Goal: Check status: Check status

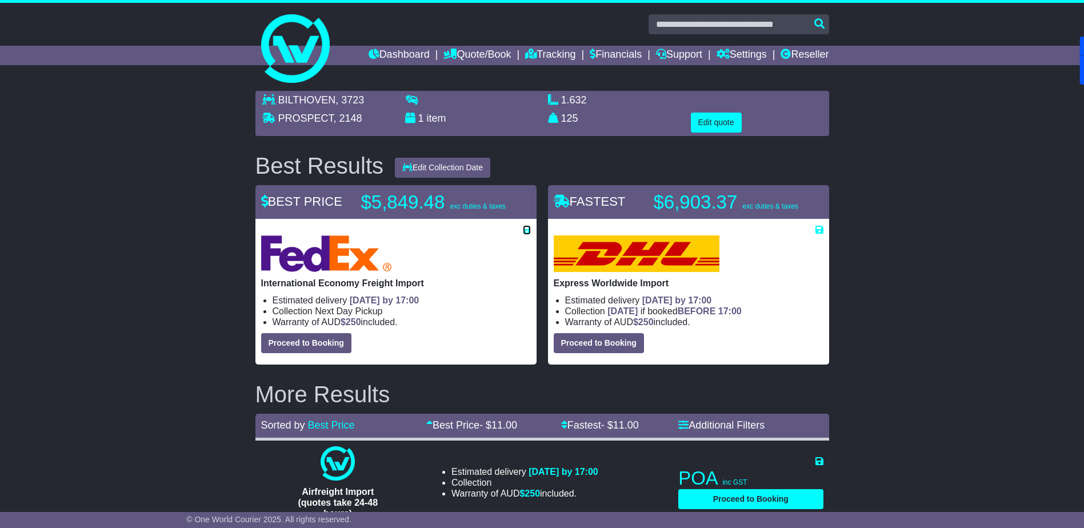
click at [525, 230] on icon at bounding box center [527, 229] width 8 height 9
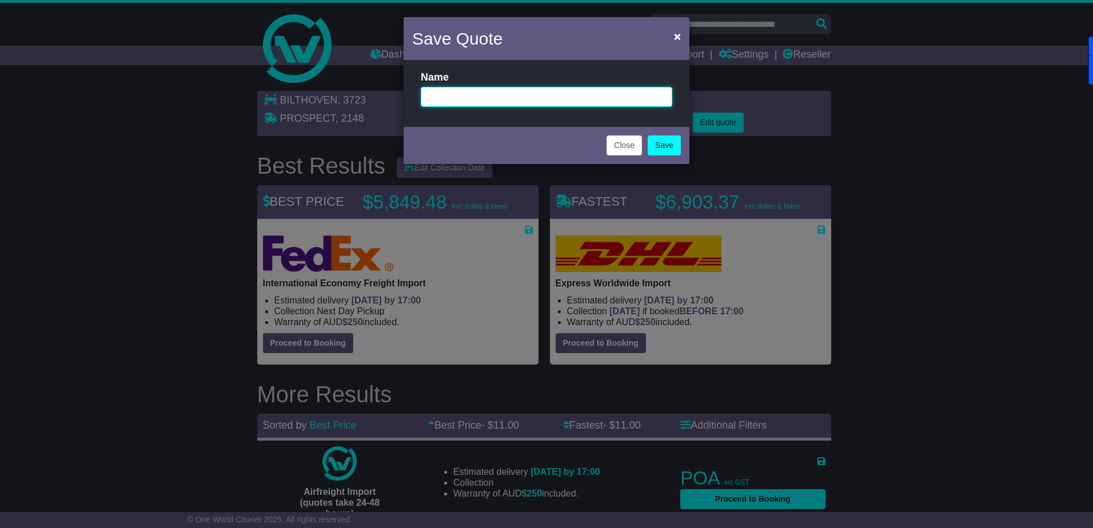
click at [487, 94] on input "text" at bounding box center [547, 97] width 252 height 20
type input "**********"
click at [659, 146] on link "Save" at bounding box center [664, 145] width 33 height 20
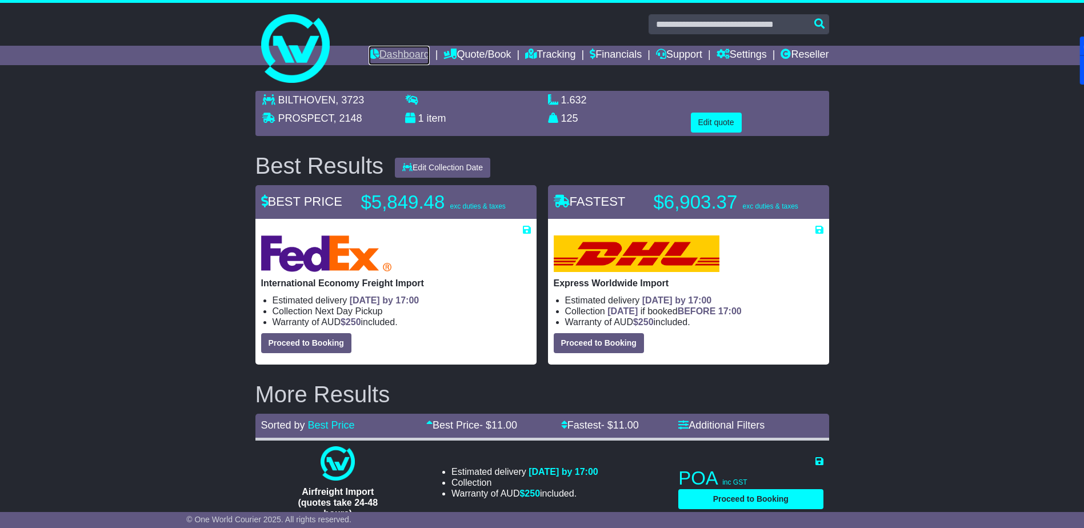
click at [405, 50] on link "Dashboard" at bounding box center [399, 55] width 61 height 19
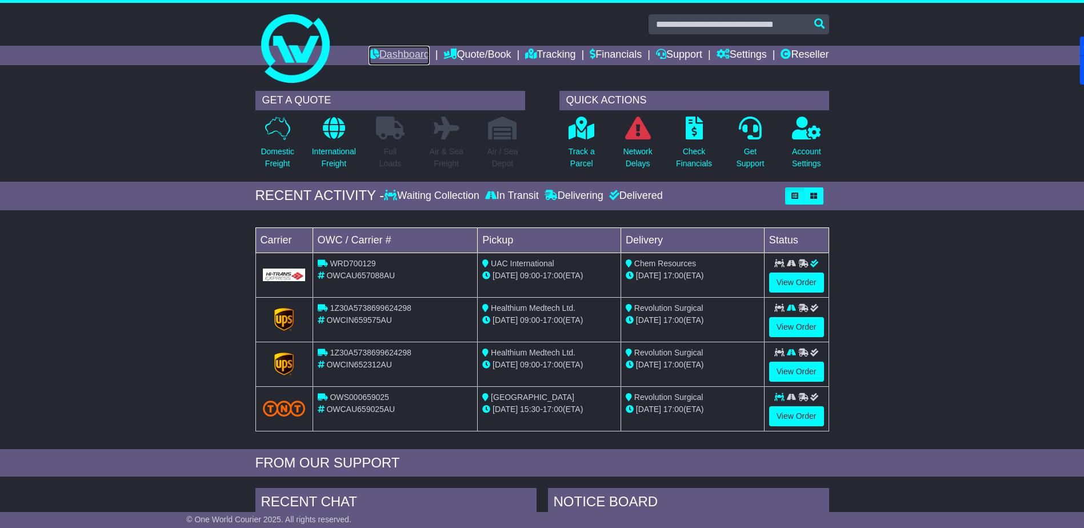
click at [397, 51] on link "Dashboard" at bounding box center [399, 55] width 61 height 19
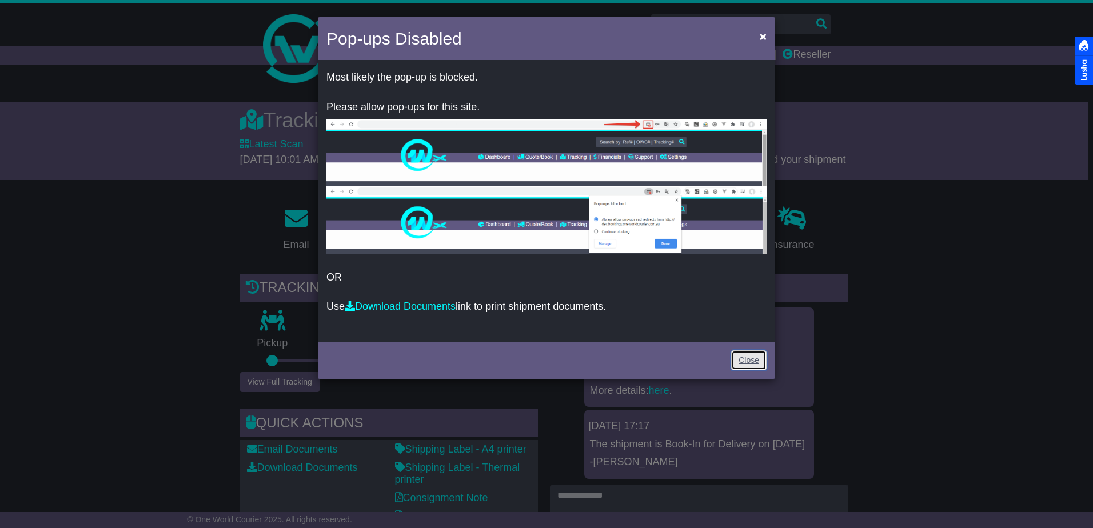
click at [744, 357] on link "Close" at bounding box center [748, 360] width 35 height 20
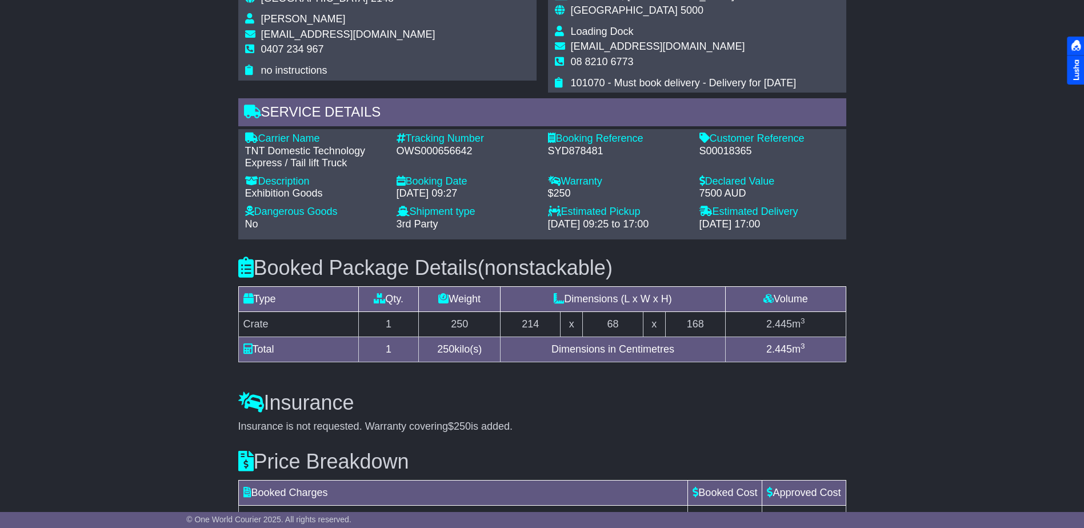
scroll to position [857, 0]
